Goal: Transaction & Acquisition: Purchase product/service

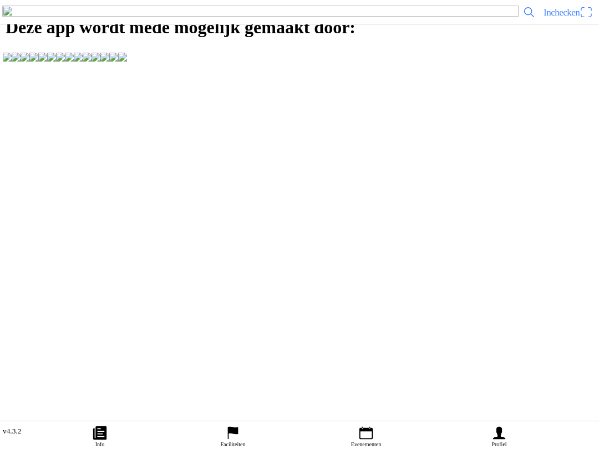
click at [357, 438] on link "Evenementen" at bounding box center [365, 435] width 133 height 28
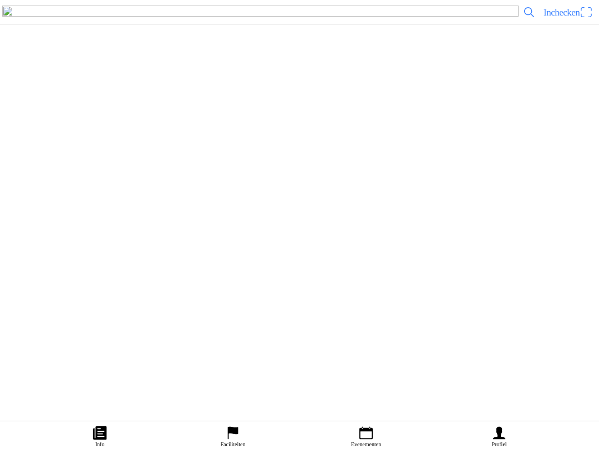
scroll to position [3097, 0]
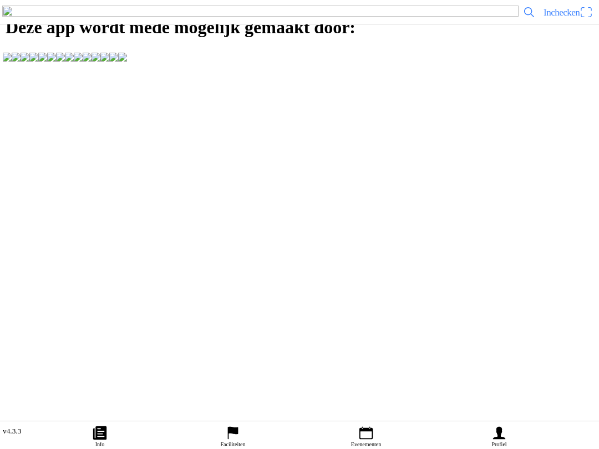
click at [368, 428] on icon "calendar" at bounding box center [365, 433] width 13 height 13
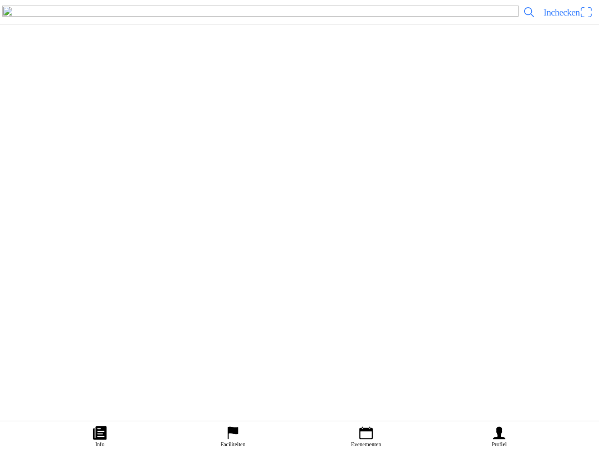
scroll to position [3439, 0]
click at [53, 254] on span "Ticket kopen" at bounding box center [30, 251] width 45 height 15
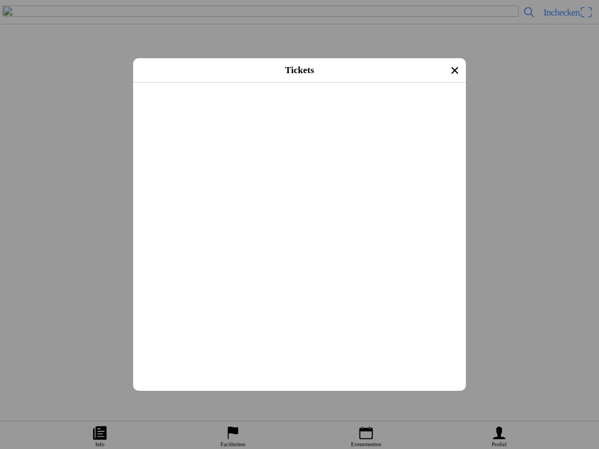
scroll to position [471, 0]
click at [450, 149] on button "button" at bounding box center [304, 134] width 324 height 29
click at [321, 283] on span "Afrekenen" at bounding box center [299, 270] width 313 height 25
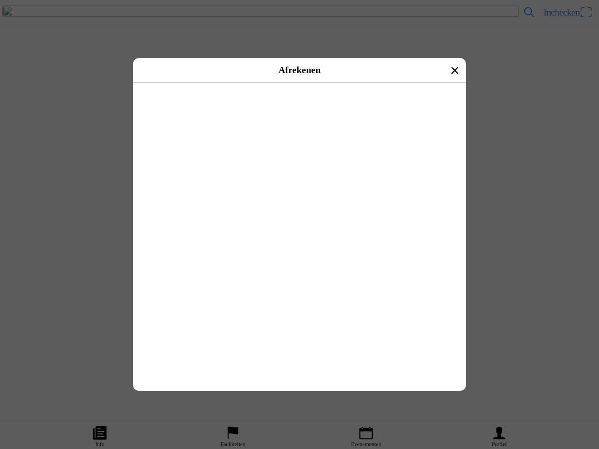
click at [157, 110] on img at bounding box center [157, 120] width 31 height 31
click at [153, 117] on img at bounding box center [157, 120] width 31 height 31
click at [336, 114] on div "Selecteer een betaalmethode" at bounding box center [299, 98] width 328 height 29
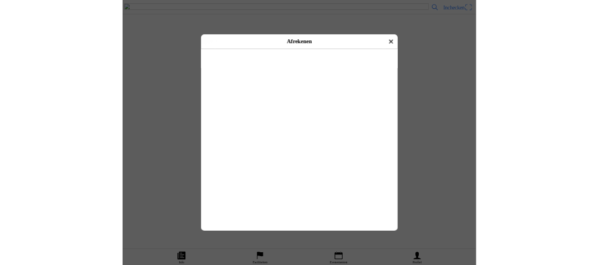
scroll to position [1, 0]
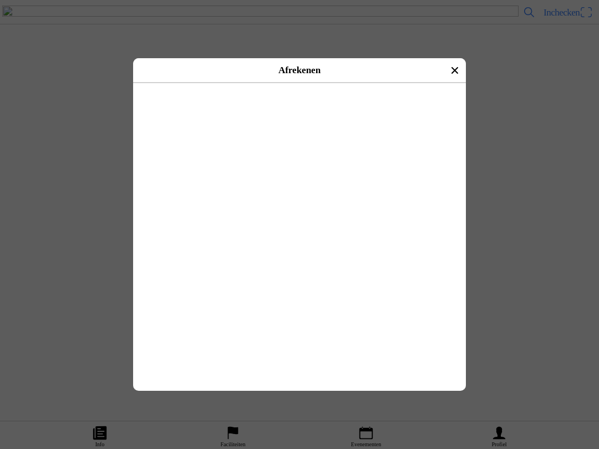
click at [390, 276] on ion-label "€ 50,00" at bounding box center [379, 281] width 155 height 11
click at [437, 276] on ion-label "€ 50,00" at bounding box center [379, 281] width 155 height 11
click at [211, 118] on button "button" at bounding box center [324, 120] width 284 height 33
click at [343, 111] on span "Betalen met iDeal" at bounding box center [299, 98] width 308 height 25
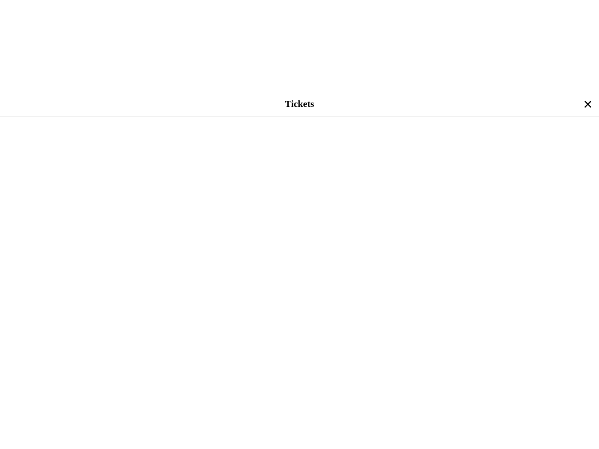
scroll to position [555, 0]
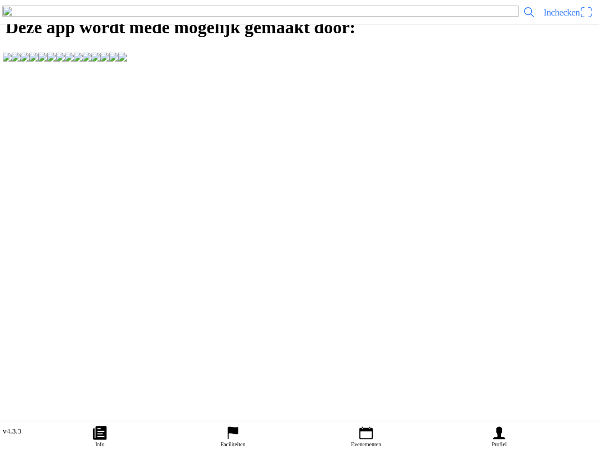
click at [374, 435] on link "Evenementen" at bounding box center [365, 435] width 133 height 28
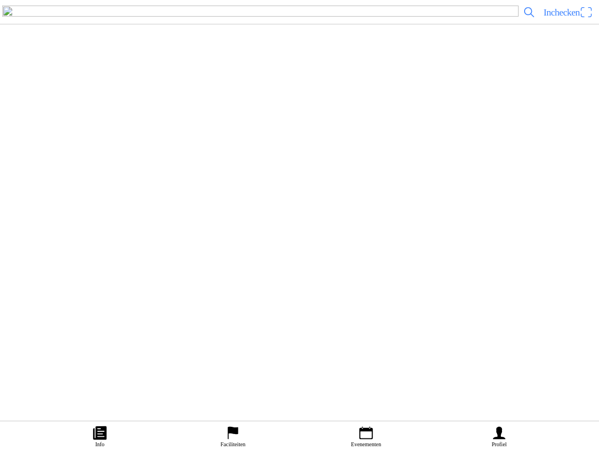
scroll to position [3083, 0]
click at [53, 205] on span "Ticket kopen" at bounding box center [35, 201] width 35 height 7
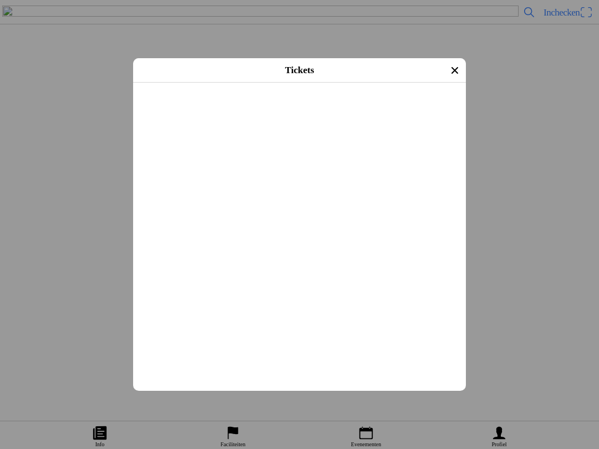
scroll to position [172, 0]
click at [451, 191] on button "button" at bounding box center [304, 176] width 324 height 29
click at [304, 339] on ion-label "Afrekenen" at bounding box center [299, 334] width 35 height 9
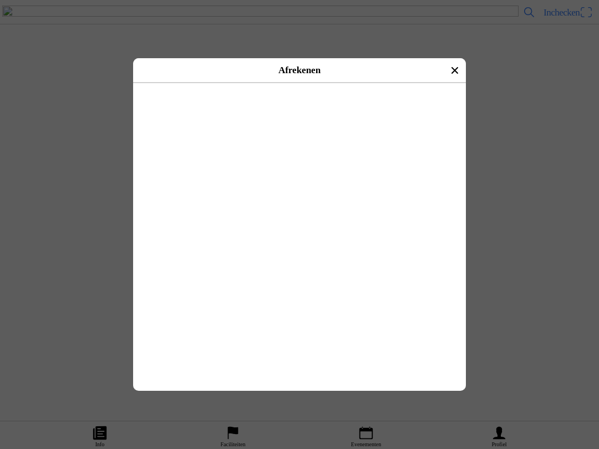
click at [162, 112] on div "iDeal" at bounding box center [299, 121] width 333 height 34
click at [182, 111] on button "button" at bounding box center [324, 120] width 284 height 33
click at [329, 103] on ion-label "Betalen met iDeal" at bounding box center [298, 98] width 59 height 9
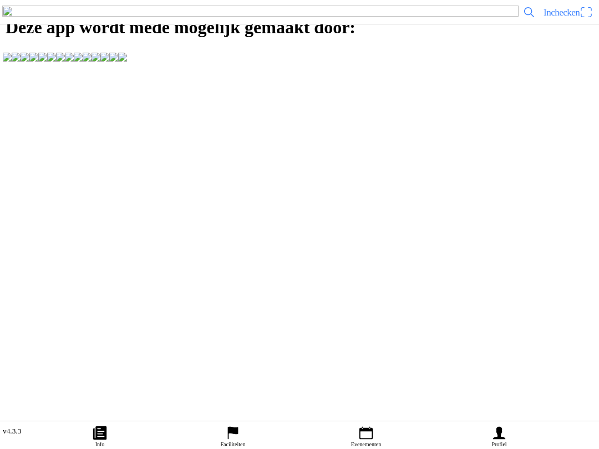
click at [377, 421] on link "Evenementen" at bounding box center [365, 435] width 133 height 28
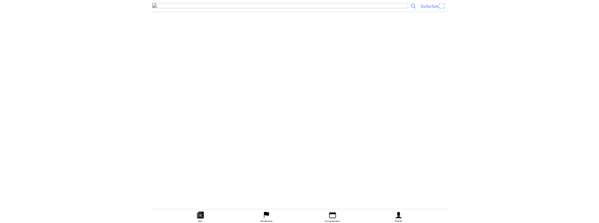
scroll to position [3062, 0]
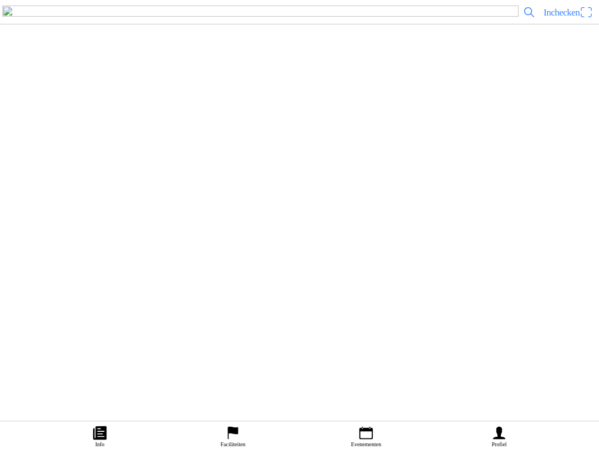
click at [53, 256] on span "Ticket kopen" at bounding box center [35, 251] width 35 height 7
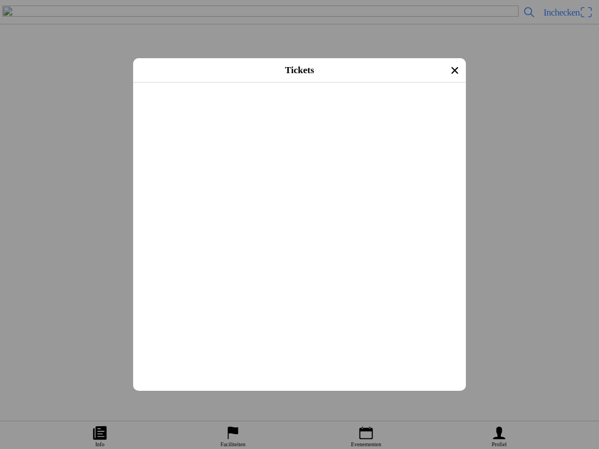
click at [151, 130] on input "[PERSON_NAME]" at bounding box center [301, 131] width 319 height 20
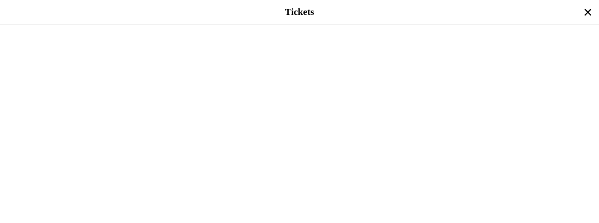
type input "j"
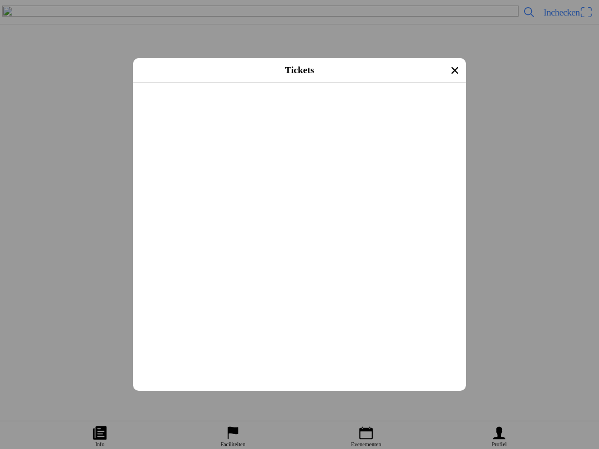
scroll to position [363, 0]
type input "[PERSON_NAME]"
click at [453, 70] on icon "close" at bounding box center [455, 71] width 18 height 18
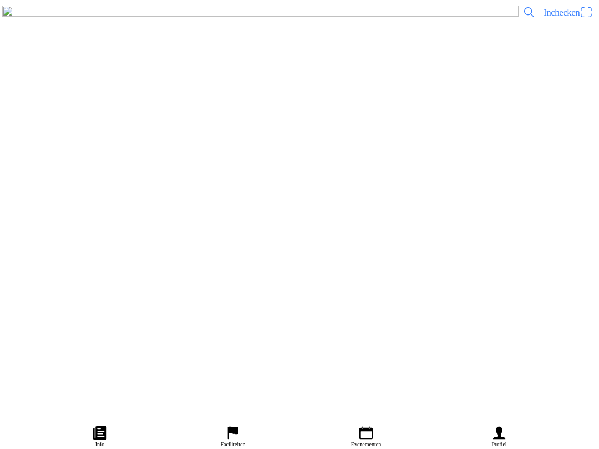
scroll to position [165, 0]
click at [53, 94] on span "Ticket kopen" at bounding box center [30, 86] width 45 height 15
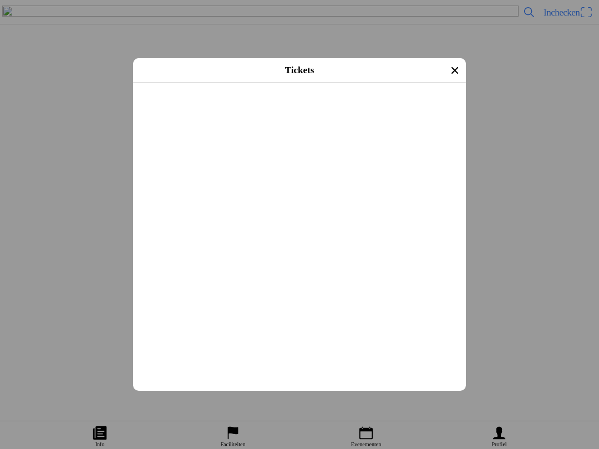
scroll to position [129, 0]
click at [454, 233] on button "button" at bounding box center [304, 219] width 324 height 29
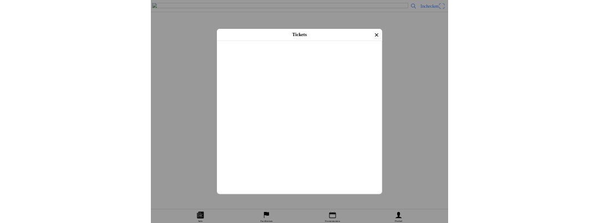
scroll to position [192, 0]
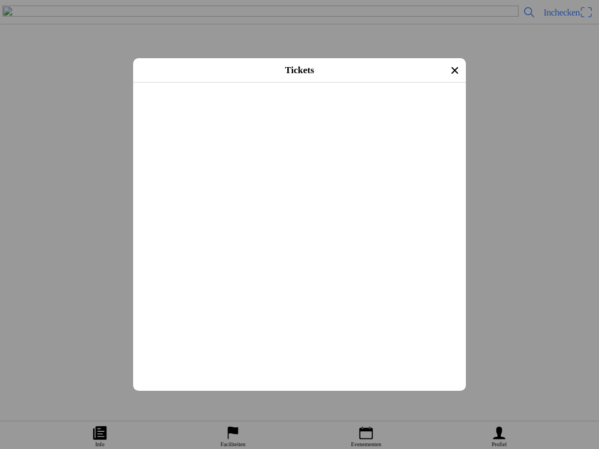
click at [307, 342] on ion-label "Afrekenen" at bounding box center [299, 337] width 35 height 9
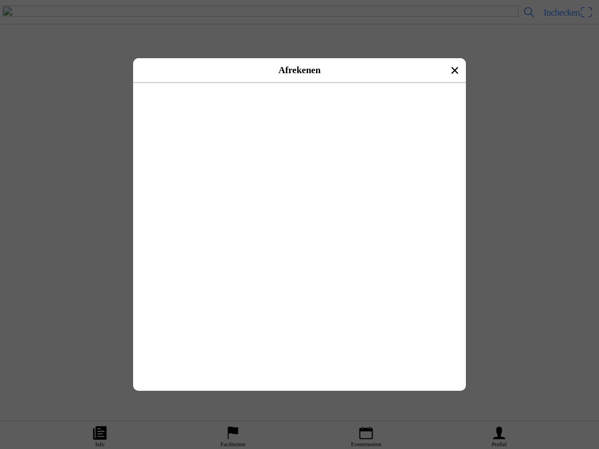
click at [162, 115] on div "iDeal" at bounding box center [299, 121] width 333 height 34
click at [166, 113] on div "iDeal" at bounding box center [299, 121] width 333 height 34
click at [429, 111] on button "button" at bounding box center [324, 120] width 284 height 33
click at [373, 111] on span "Betalen met iDeal" at bounding box center [299, 98] width 308 height 25
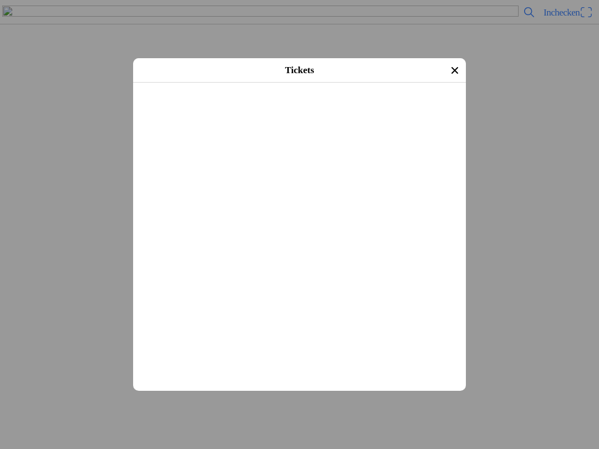
scroll to position [137, 0]
